Goal: Information Seeking & Learning: Understand process/instructions

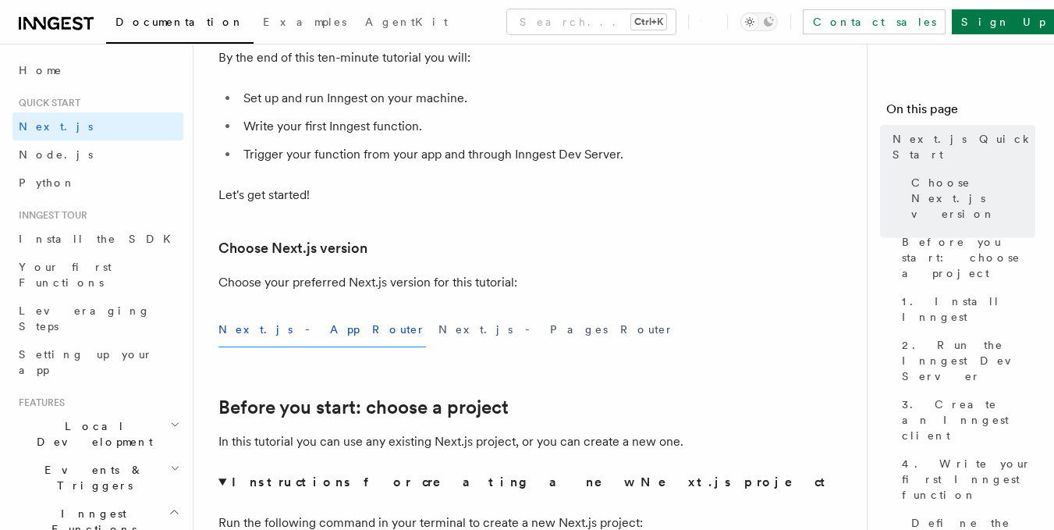
scroll to position [199, 0]
click at [439, 333] on button "Next.js - Pages Router" at bounding box center [557, 330] width 236 height 35
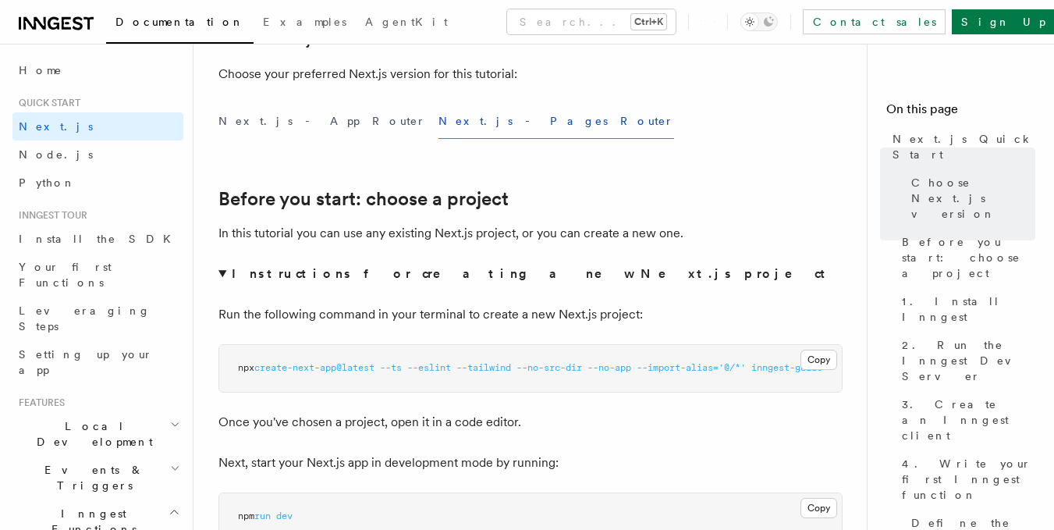
scroll to position [409, 0]
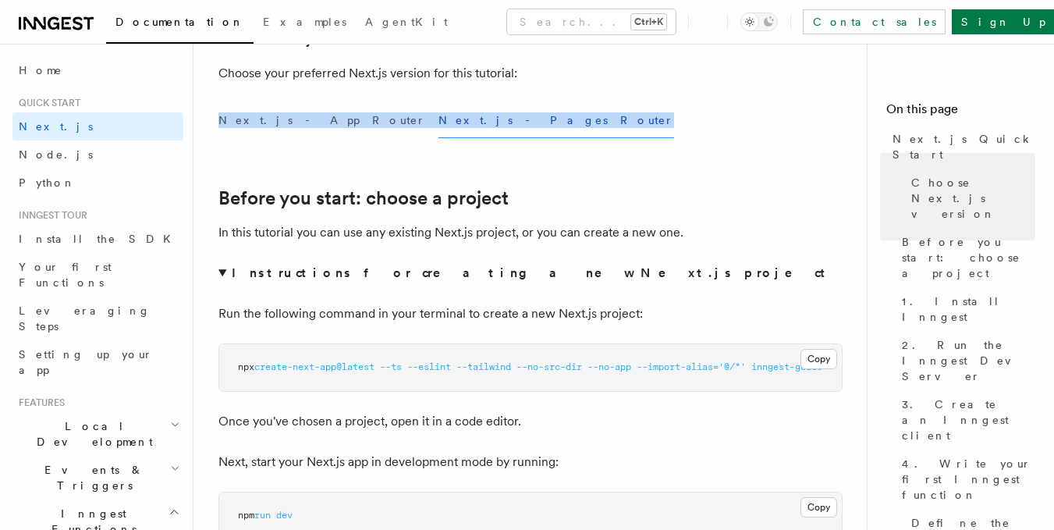
drag, startPoint x: 453, startPoint y: 112, endPoint x: 207, endPoint y: 101, distance: 246.1
copy div "Next.js - App Router Next.js - Pages Router"
click at [292, 118] on button "Next.js - App Router" at bounding box center [322, 120] width 208 height 35
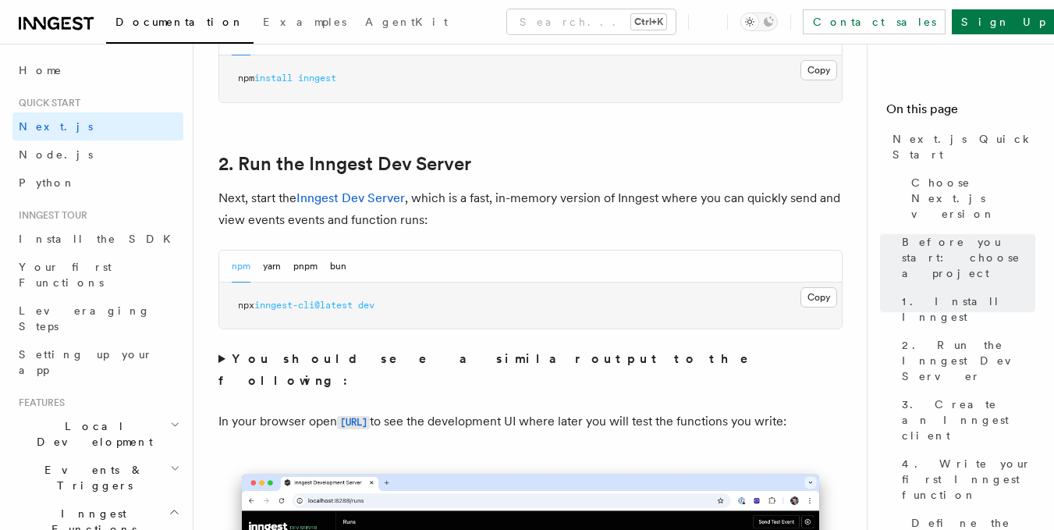
scroll to position [1114, 0]
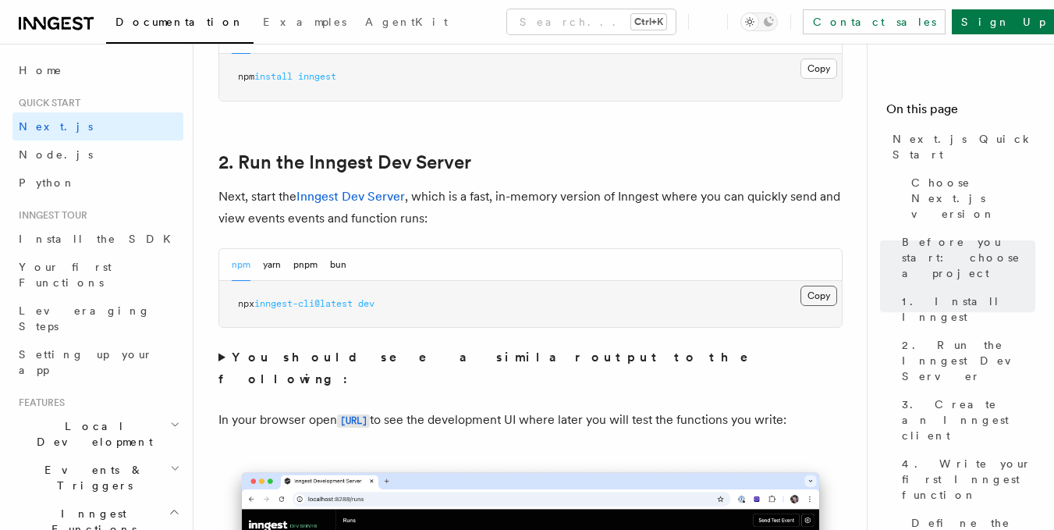
click at [810, 299] on button "Copy Copied" at bounding box center [819, 296] width 37 height 20
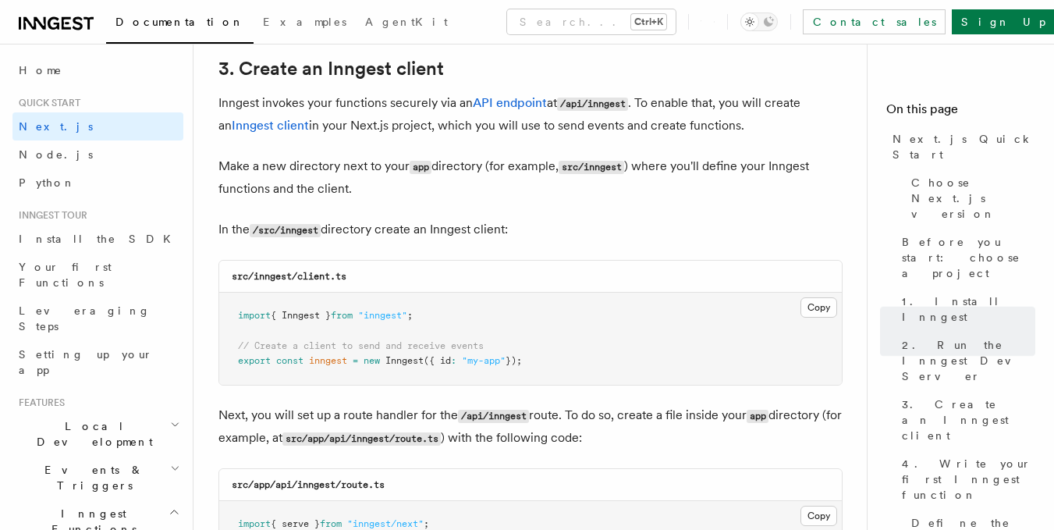
scroll to position [1956, 0]
click at [1035, 24] on link "Sign Up" at bounding box center [1003, 21] width 103 height 25
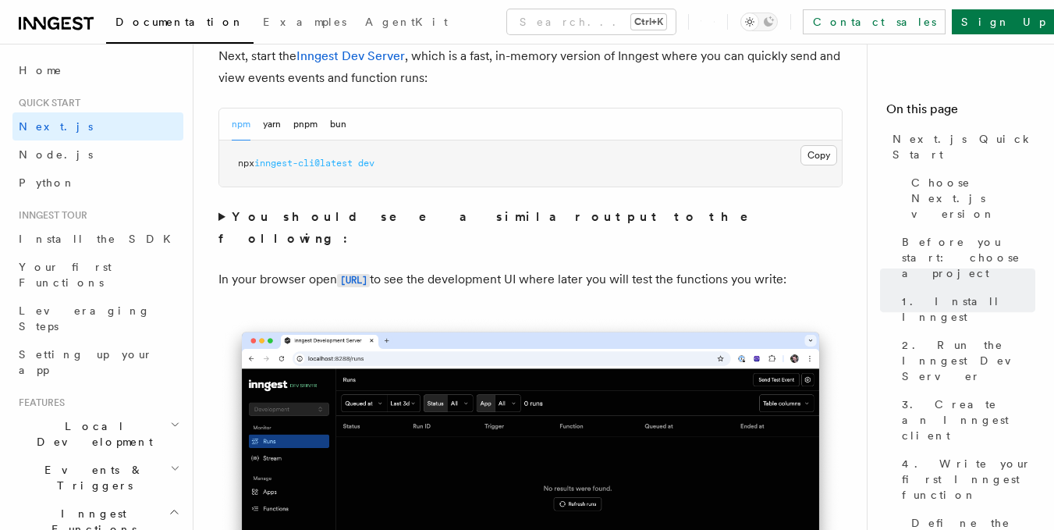
scroll to position [1251, 0]
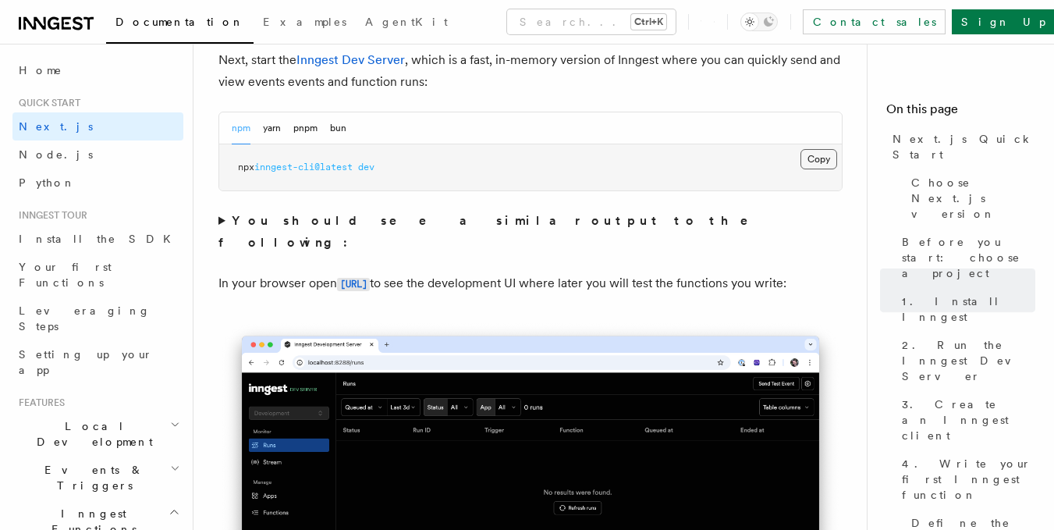
click at [822, 153] on button "Copy Copied" at bounding box center [819, 159] width 37 height 20
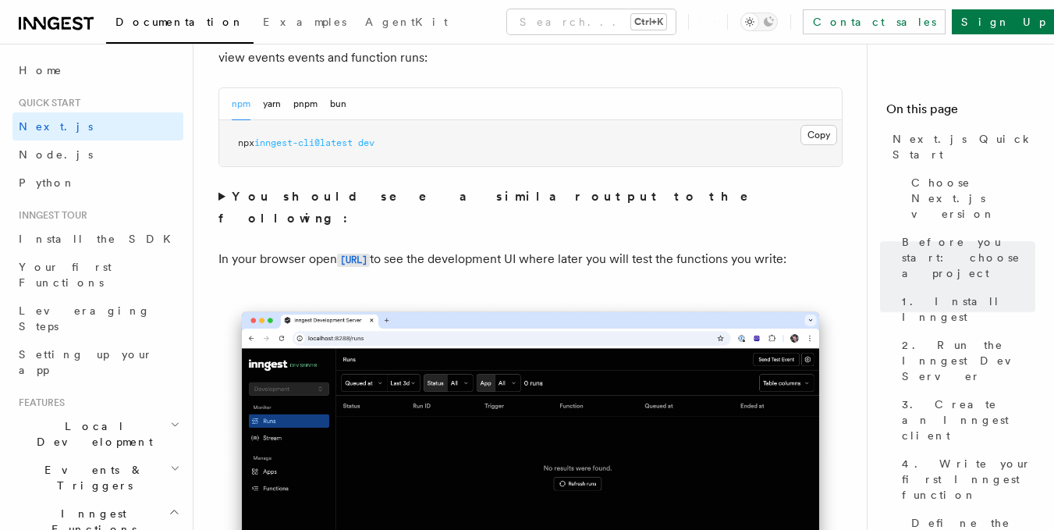
scroll to position [1277, 0]
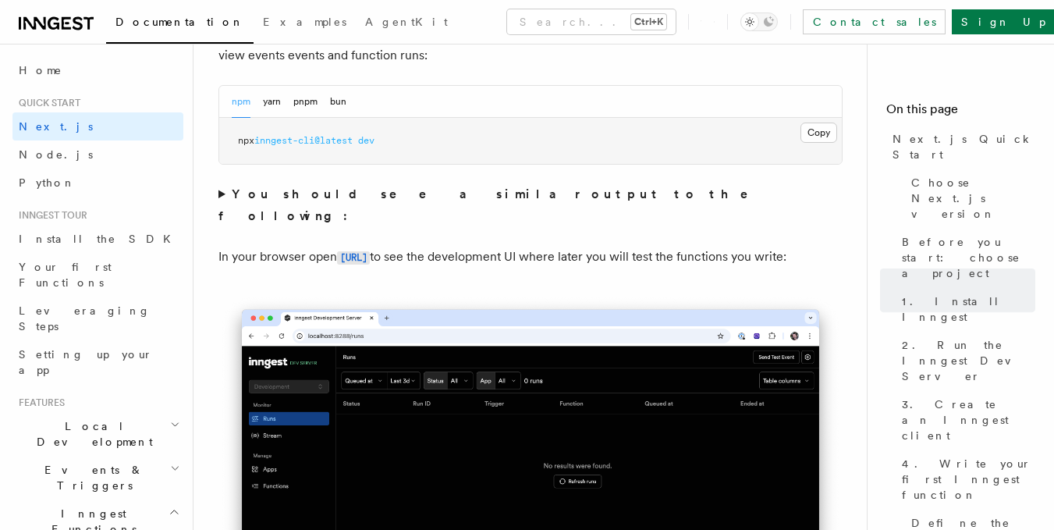
click at [222, 189] on summary "You should see a similar output to the following:" at bounding box center [530, 205] width 624 height 44
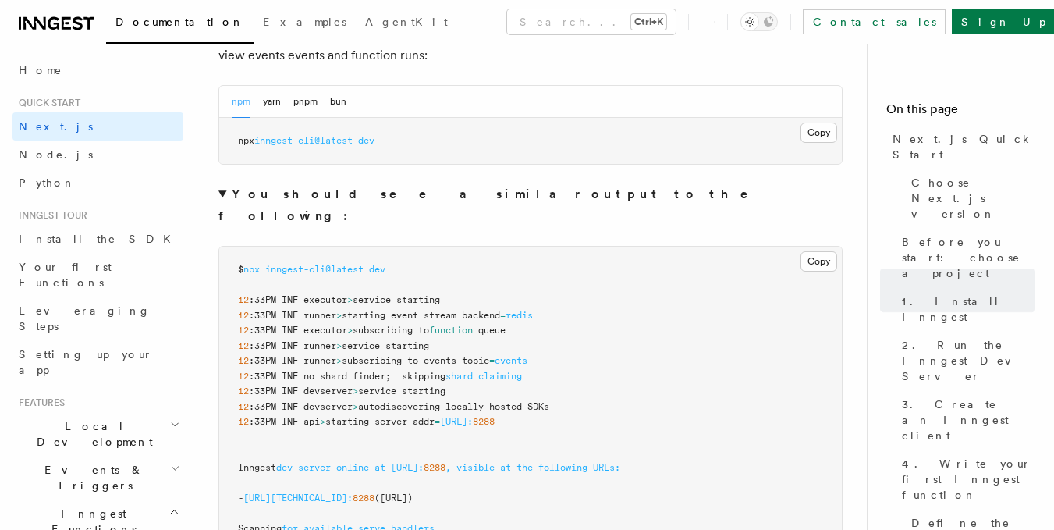
click at [222, 189] on summary "You should see a similar output to the following:" at bounding box center [530, 205] width 624 height 44
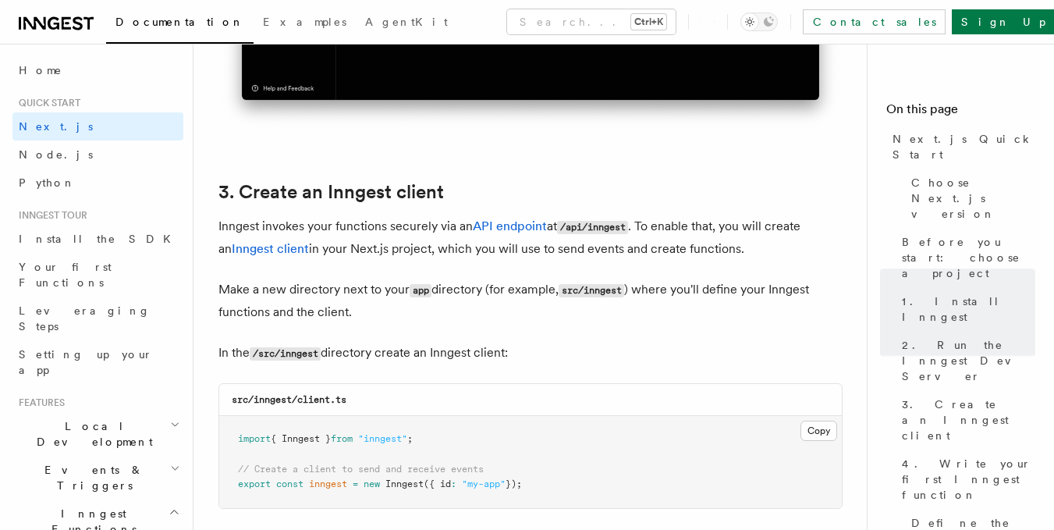
scroll to position [1948, 0]
